Goal: Transaction & Acquisition: Purchase product/service

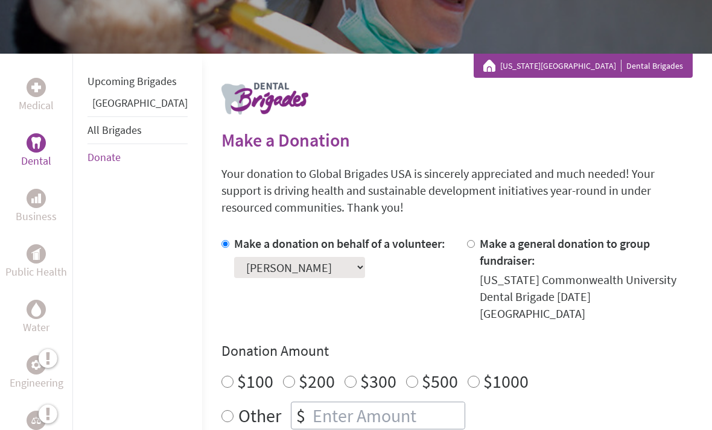
scroll to position [193, 0]
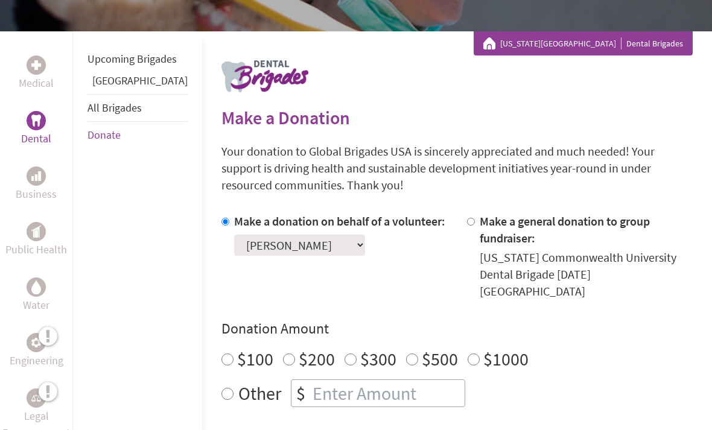
click at [283, 354] on input "$200" at bounding box center [289, 360] width 12 height 12
radio input "true"
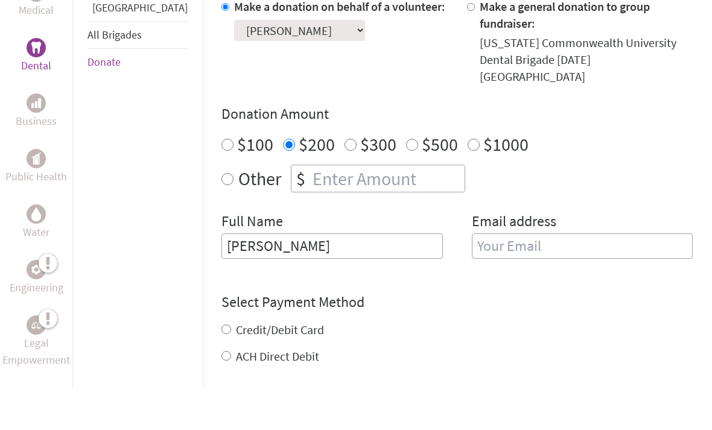
type input "[PERSON_NAME]"
click at [503, 275] on input "email" at bounding box center [582, 287] width 221 height 25
type input "[EMAIL_ADDRESS][DOMAIN_NAME]"
click at [221, 363] on div "Credit/Debit Card ACH Direct Debit" at bounding box center [456, 384] width 471 height 43
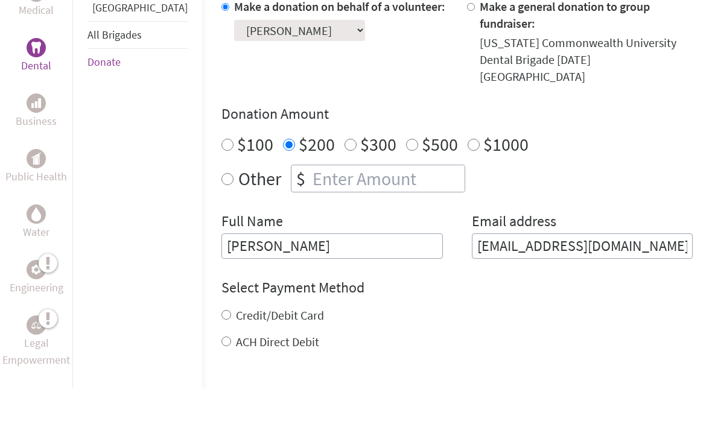
scroll to position [409, 0]
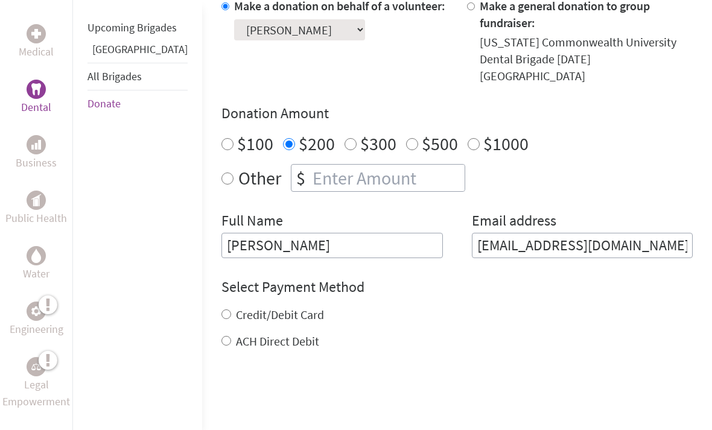
click at [221, 310] on input "Credit/Debit Card" at bounding box center [226, 315] width 10 height 10
radio input "true"
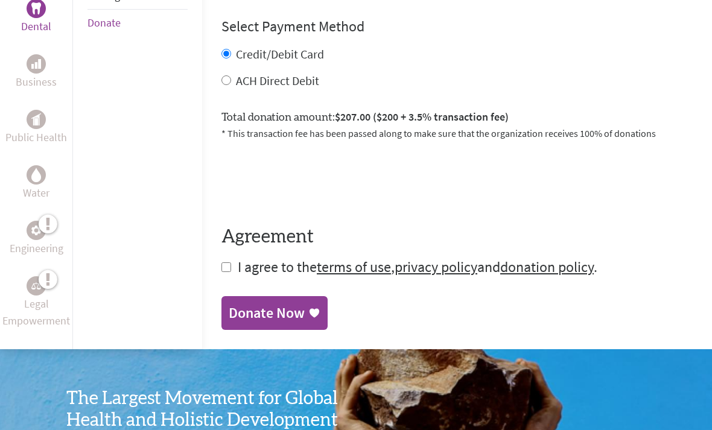
scroll to position [669, 0]
click at [221, 263] on input "checkbox" at bounding box center [226, 268] width 10 height 10
checkbox input "true"
click at [250, 305] on div "Donate Now" at bounding box center [267, 314] width 76 height 19
